Goal: Information Seeking & Learning: Learn about a topic

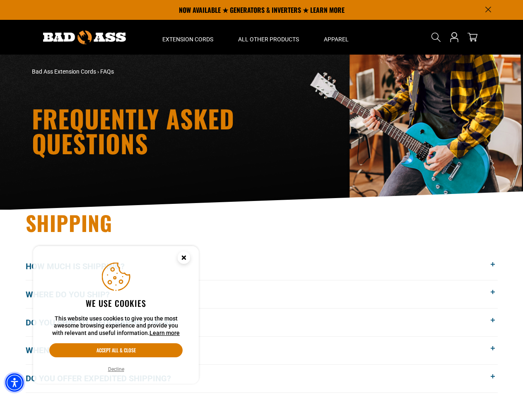
click at [14, 383] on img "Accessibility Menu" at bounding box center [14, 383] width 18 height 18
